Goal: Information Seeking & Learning: Learn about a topic

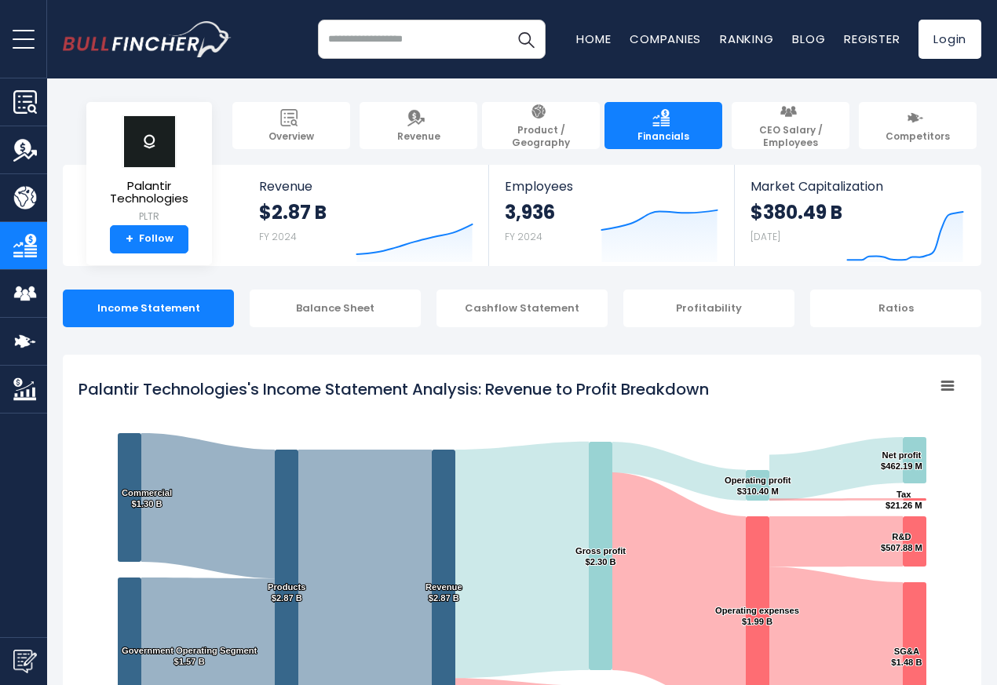
scroll to position [849, 0]
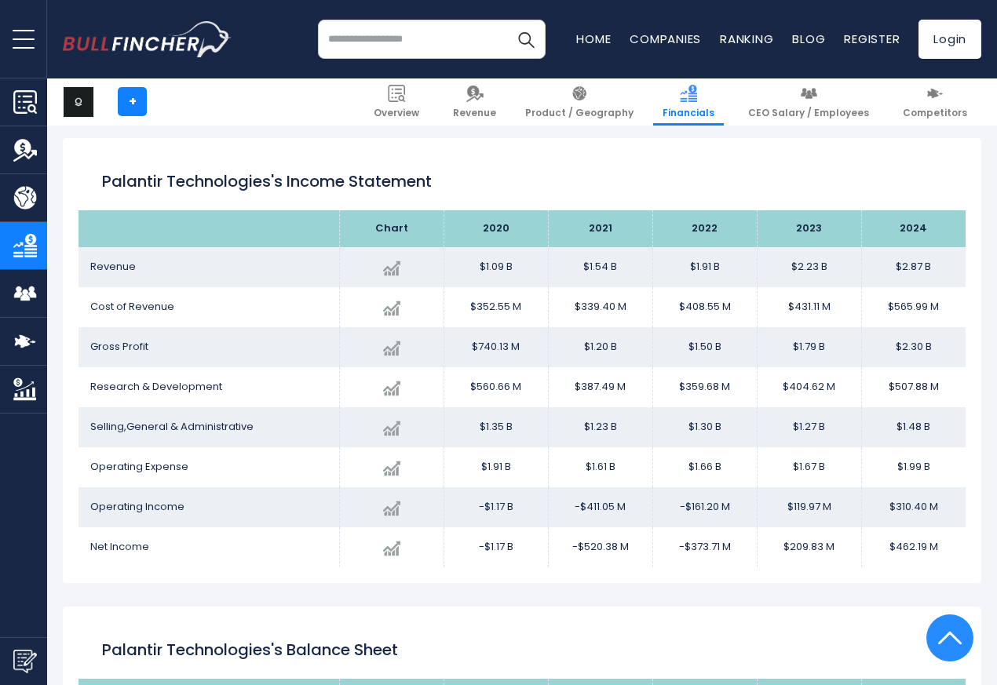
scroll to position [849, 0]
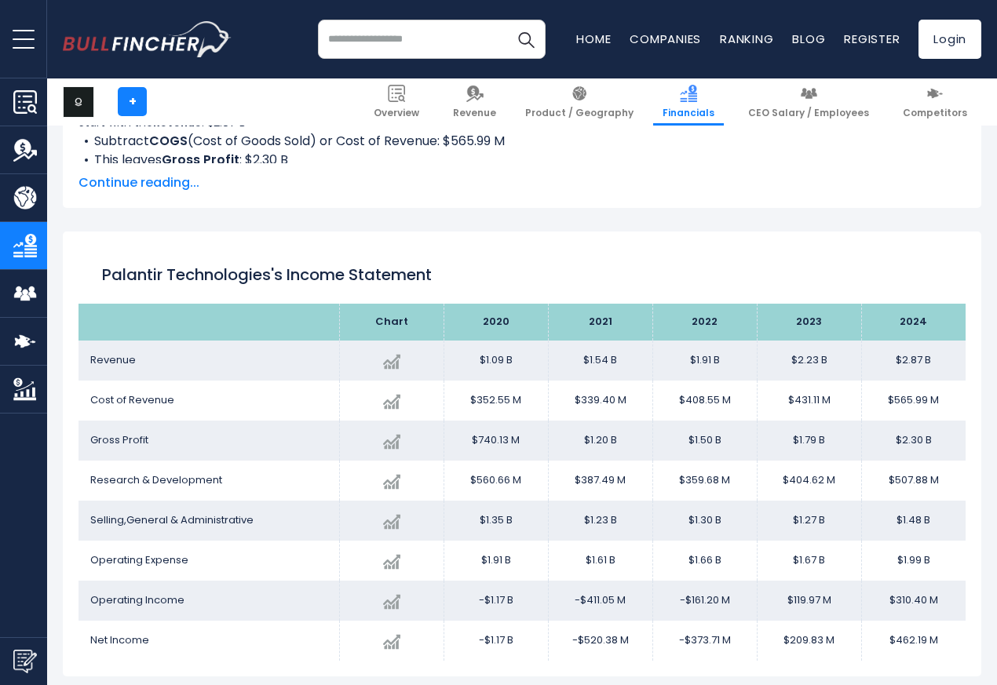
scroll to position [849, 0]
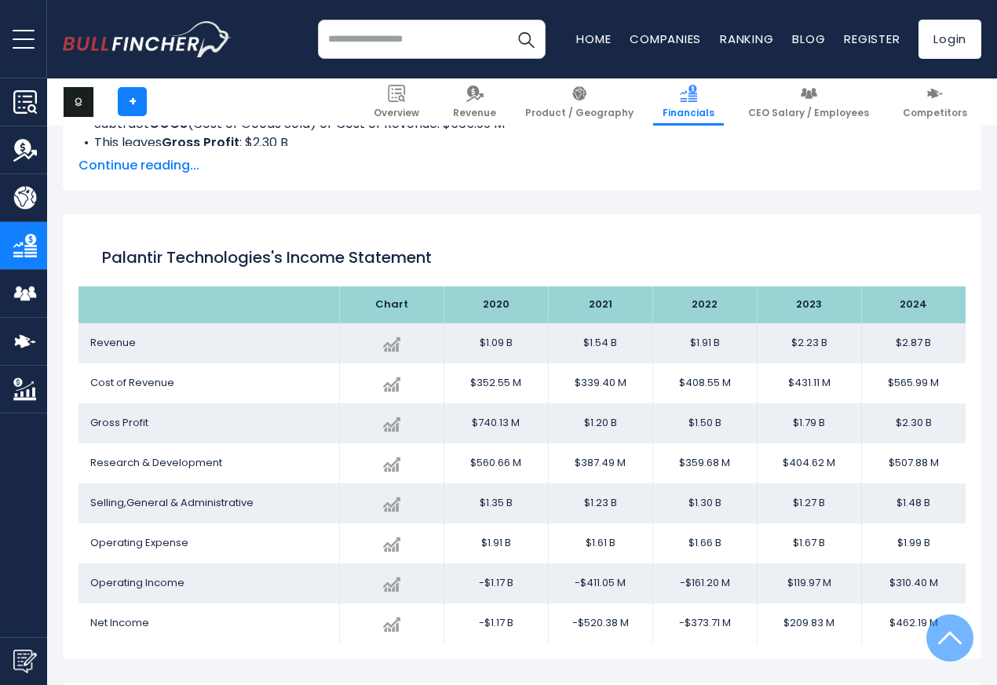
scroll to position [849, 0]
